Goal: Information Seeking & Learning: Learn about a topic

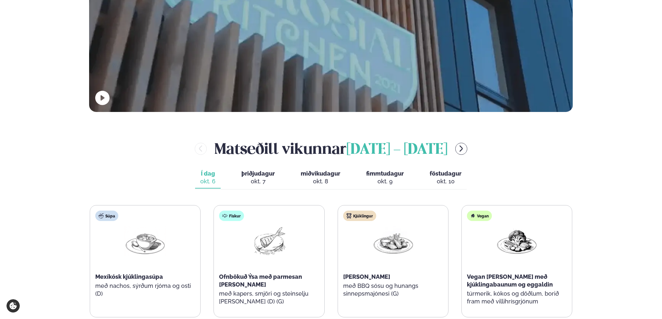
scroll to position [292, 0]
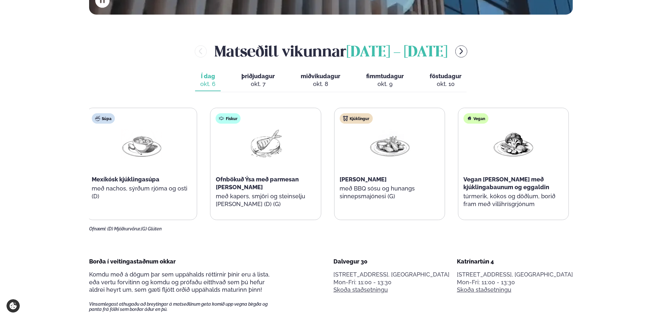
click at [89, 200] on div "Súpa Mexíkósk kjúklingasúpa með nachos, sýrðum rjóma og osti (D)" at bounding box center [142, 160] width 110 height 104
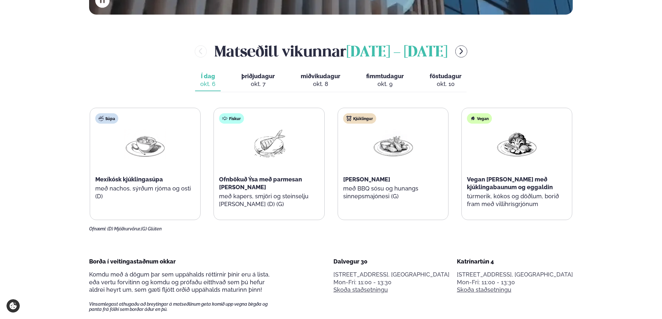
click at [329, 230] on div "Ofnæmi: (D) Mjólkurvörur, (G) Glúten" at bounding box center [331, 228] width 484 height 5
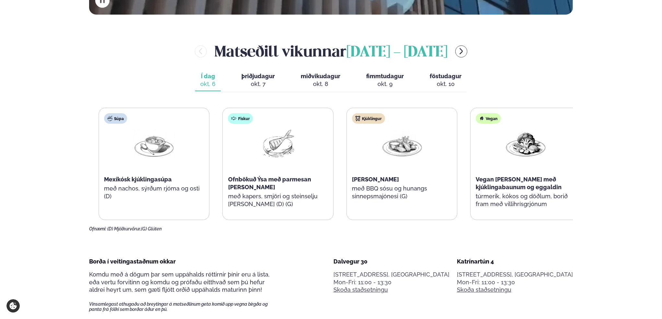
click at [253, 185] on div "Ofnbökuð Ýsa með parmesan [PERSON_NAME]" at bounding box center [278, 183] width 100 height 16
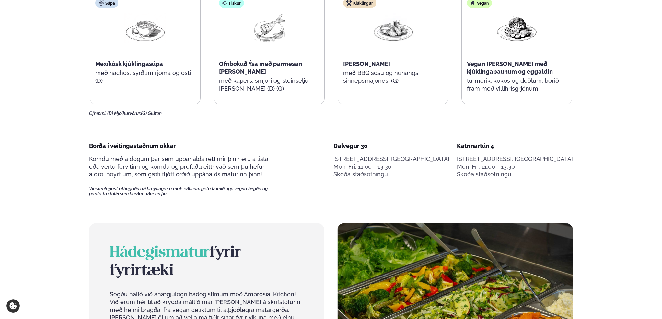
scroll to position [259, 0]
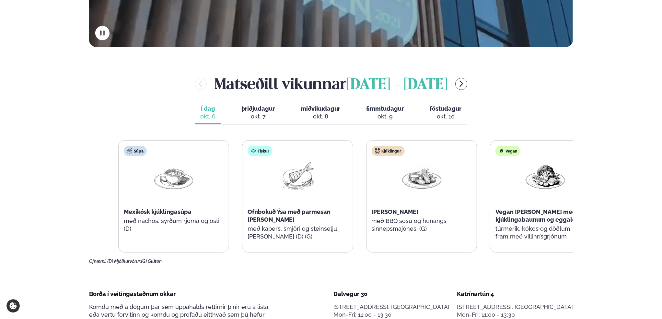
click at [289, 236] on div "Fiskur Ofnbökuð Ýsa með parmesan [PERSON_NAME] með kapers, smjöri og steinselju…" at bounding box center [297, 196] width 110 height 112
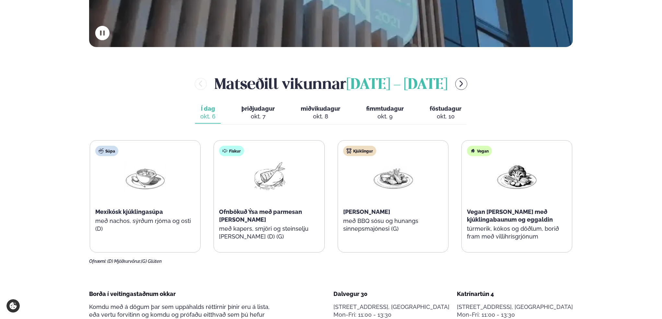
click at [254, 112] on button "þriðjudagur þri. [DATE]" at bounding box center [258, 112] width 44 height 21
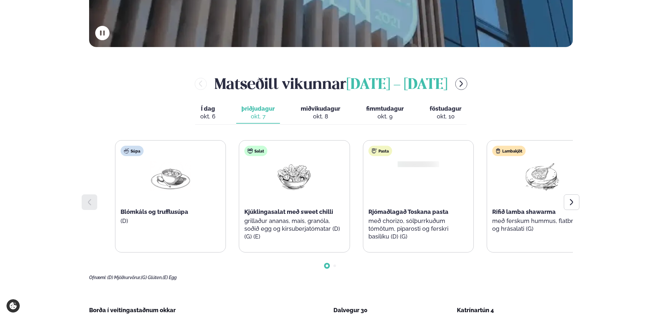
click at [309, 211] on span "Kjúklingasalat með sweet chilli" at bounding box center [288, 211] width 89 height 7
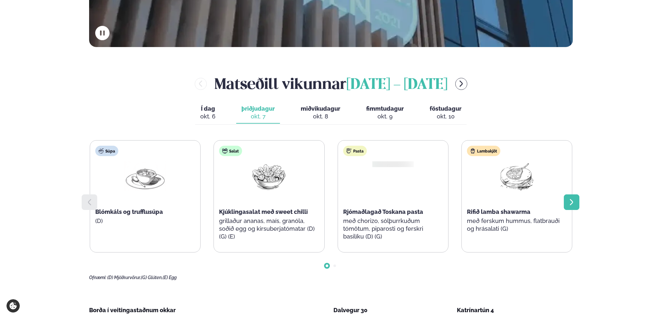
click at [572, 204] on icon at bounding box center [572, 202] width 8 height 8
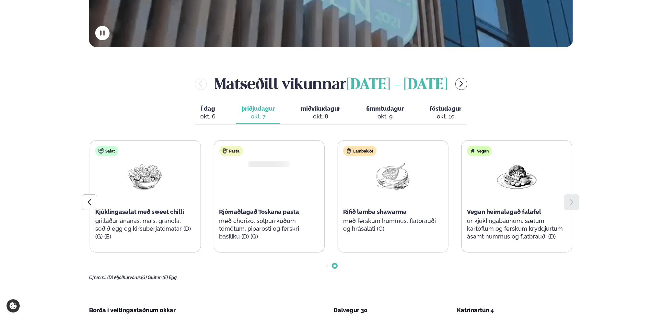
click at [572, 204] on icon at bounding box center [572, 202] width 8 height 8
click at [89, 201] on icon at bounding box center [89, 202] width 3 height 6
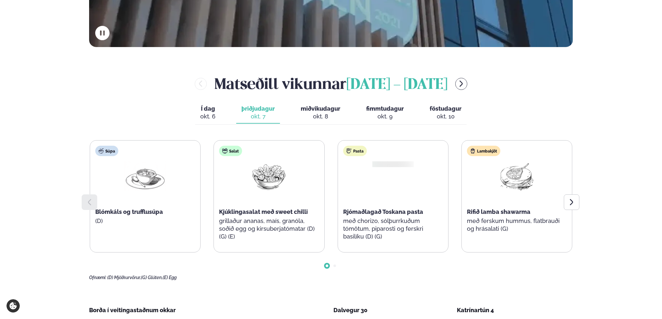
click at [206, 109] on span "Í dag" at bounding box center [207, 109] width 15 height 8
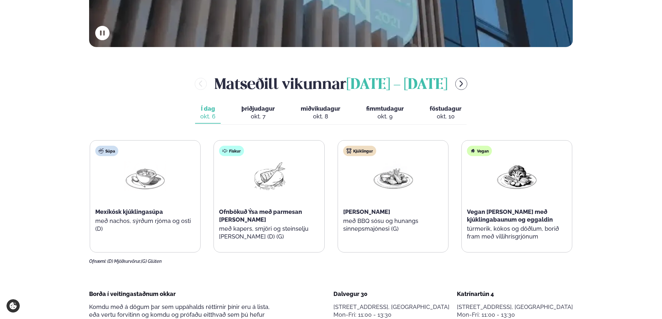
click at [316, 114] on div "okt. 8" at bounding box center [321, 116] width 40 height 8
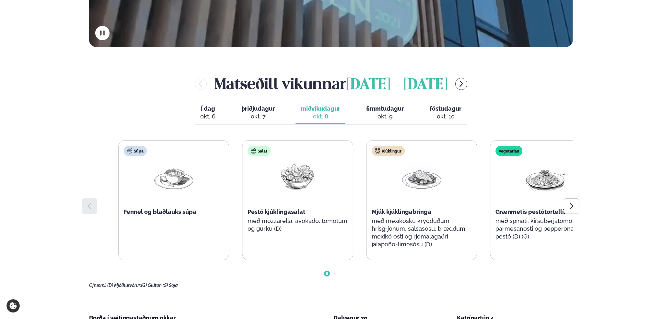
click at [408, 232] on p "með mexíkósku krydduðum hrísgrjónum, salsasósu, bræddum mexíkó osti og rjómalag…" at bounding box center [422, 232] width 100 height 31
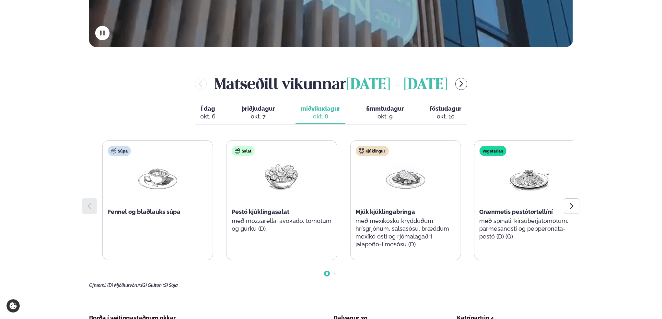
click at [263, 220] on p "með mozzarella, avókadó, tómötum og gúrku (D)" at bounding box center [282, 225] width 100 height 16
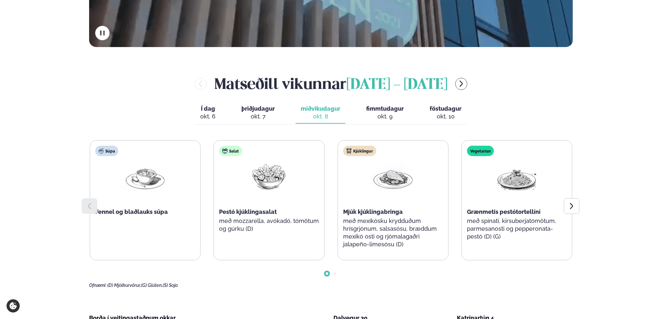
click at [385, 114] on div "okt. 9" at bounding box center [385, 116] width 38 height 8
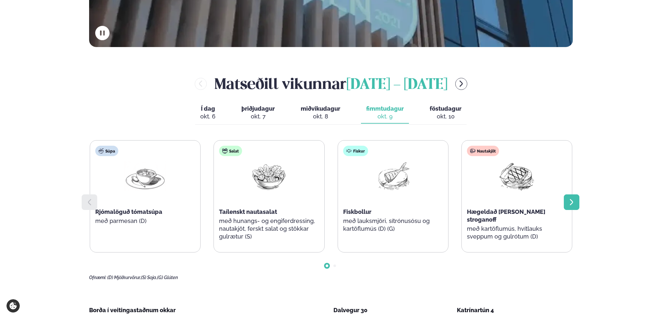
click at [572, 202] on icon at bounding box center [572, 202] width 8 height 8
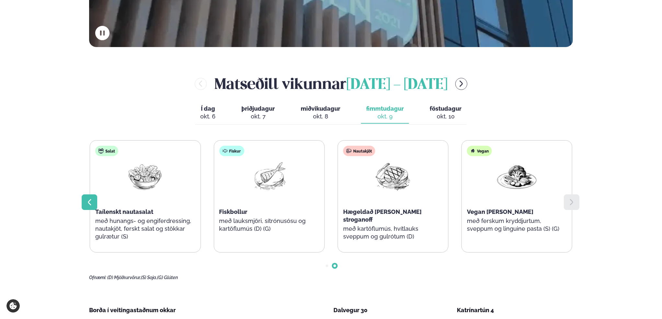
click at [92, 205] on icon at bounding box center [90, 202] width 8 height 8
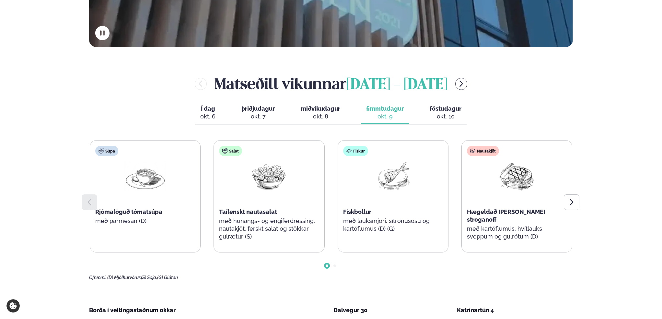
click at [446, 111] on span "föstudagur" at bounding box center [446, 108] width 32 height 7
